Goal: Task Accomplishment & Management: Use online tool/utility

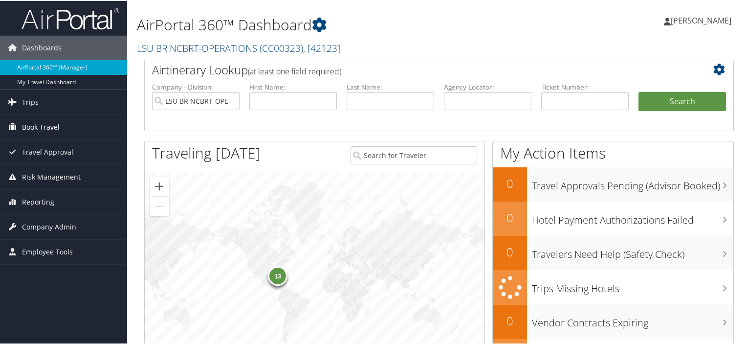
click at [55, 123] on span "Book Travel" at bounding box center [41, 126] width 38 height 24
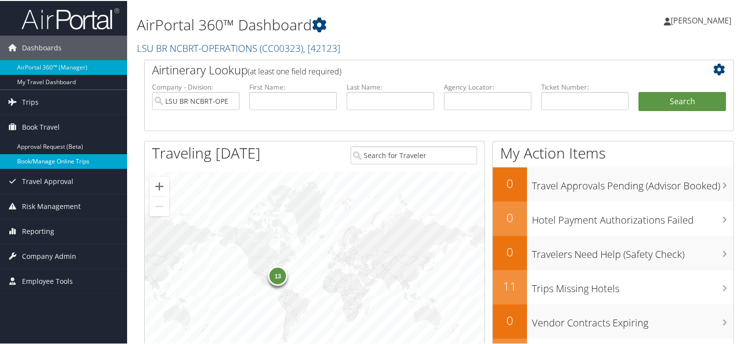
click at [63, 161] on link "Book/Manage Online Trips" at bounding box center [63, 160] width 127 height 15
